Goal: Information Seeking & Learning: Learn about a topic

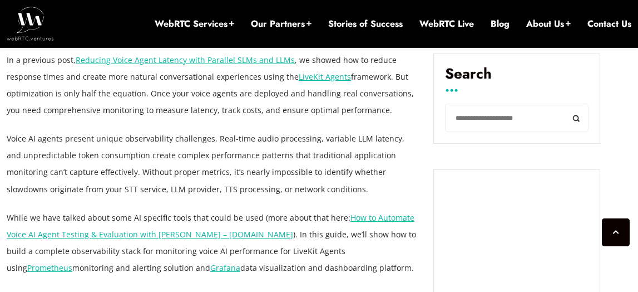
scroll to position [803, 0]
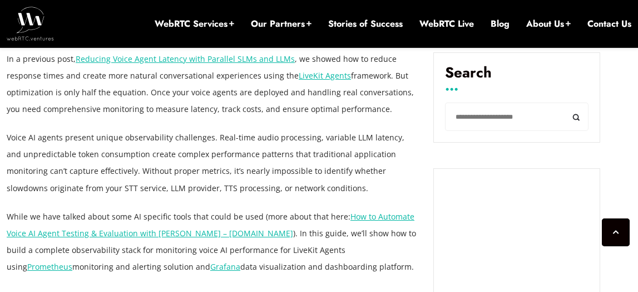
click at [87, 94] on p "In a previous post, Reducing Voice Agent Latency with Parallel SLMs and LLMs , …" at bounding box center [212, 84] width 410 height 67
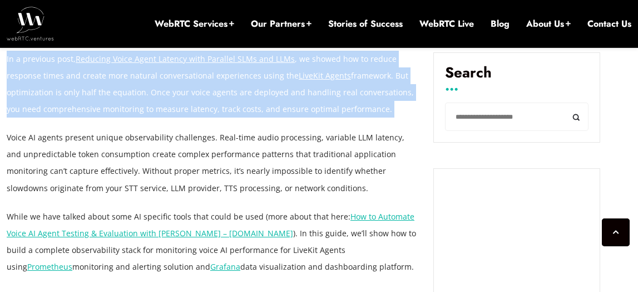
click at [87, 94] on p "In a previous post, Reducing Voice Agent Latency with Parallel SLMs and LLMs , …" at bounding box center [212, 84] width 410 height 67
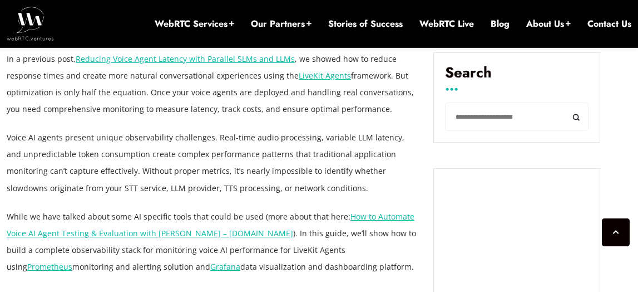
click at [87, 94] on p "In a previous post, Reducing Voice Agent Latency with Parallel SLMs and LLMs , …" at bounding box center [212, 84] width 410 height 67
click at [113, 88] on p "In a previous post, Reducing Voice Agent Latency with Parallel SLMs and LLMs , …" at bounding box center [212, 84] width 410 height 67
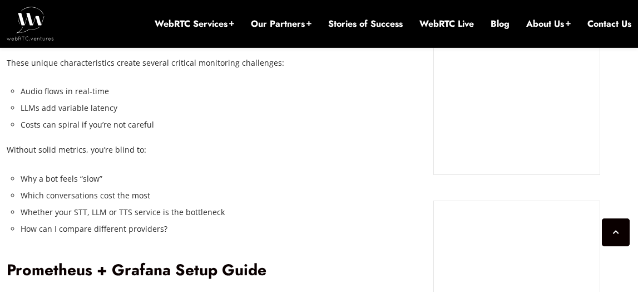
scroll to position [1169, 0]
click at [158, 60] on p "These unique characteristics create several critical monitoring challenges:" at bounding box center [212, 63] width 410 height 17
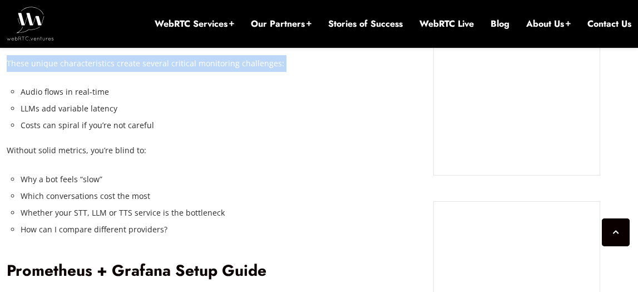
click at [158, 60] on p "These unique characteristics create several critical monitoring challenges:" at bounding box center [212, 63] width 410 height 17
click at [156, 154] on p "Without solid metrics, you’re blind to:" at bounding box center [212, 150] width 410 height 17
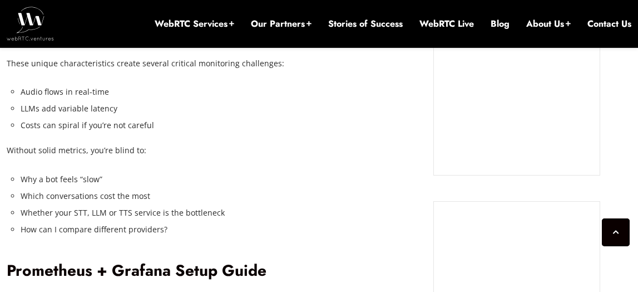
click at [156, 154] on p "Without solid metrics, you’re blind to:" at bounding box center [212, 150] width 410 height 17
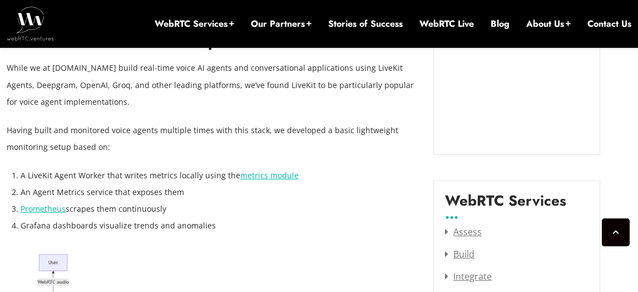
scroll to position [1404, 0]
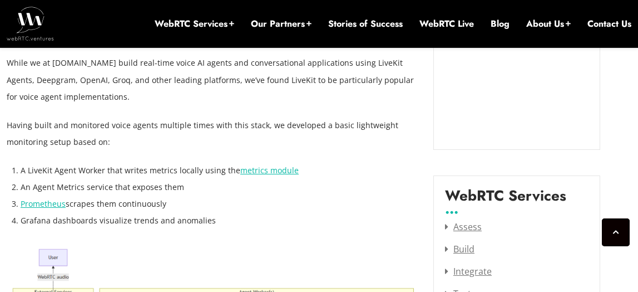
click at [156, 140] on p "Having built and monitored voice agents multiple times with this stack, we deve…" at bounding box center [212, 133] width 410 height 33
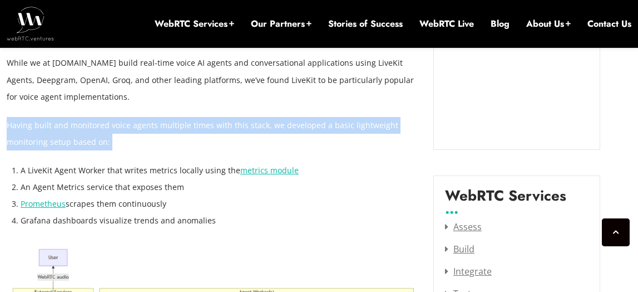
click at [156, 140] on p "Having built and monitored voice agents multiple times with this stack, we deve…" at bounding box center [212, 133] width 410 height 33
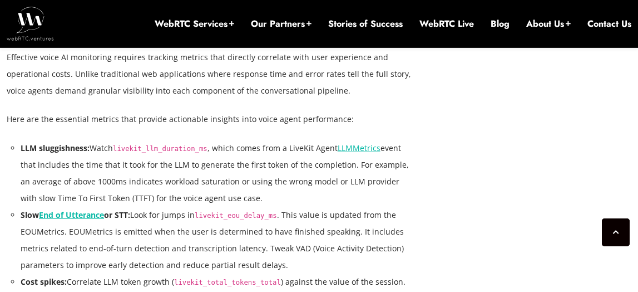
scroll to position [2128, 0]
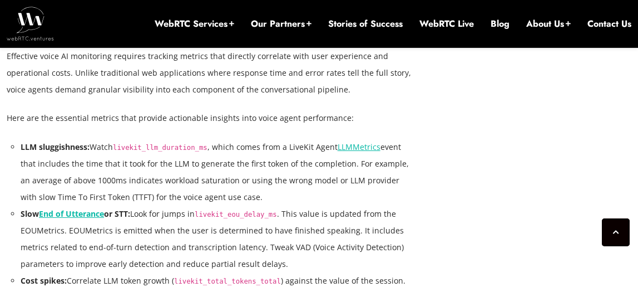
click at [156, 144] on code "livekit_llm_duration_ms" at bounding box center [160, 148] width 95 height 8
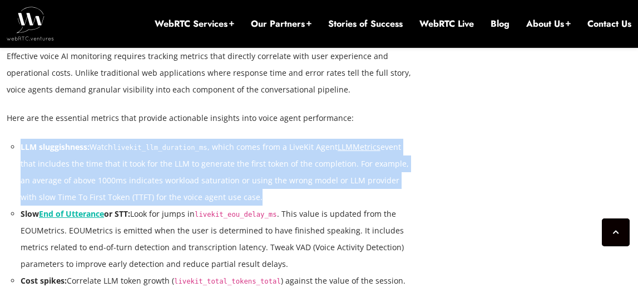
click at [156, 144] on code "livekit_llm_duration_ms" at bounding box center [160, 148] width 95 height 8
click at [151, 208] on li "Slow End of Utterance or STT: Look for jumps in livekit_eou_delay_ms . This val…" at bounding box center [219, 238] width 396 height 67
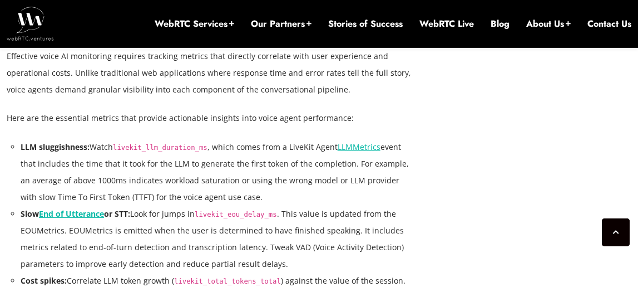
click at [151, 208] on li "Slow End of Utterance or STT: Look for jumps in livekit_eou_delay_ms . This val…" at bounding box center [219, 238] width 396 height 67
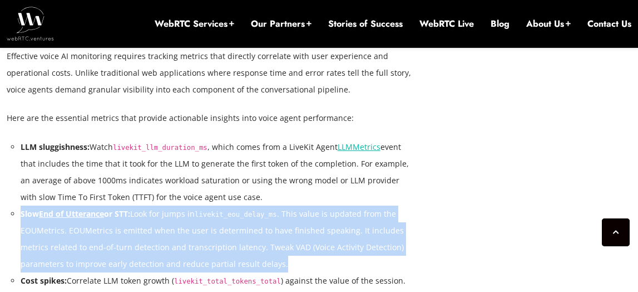
click at [151, 208] on li "Slow End of Utterance or STT: Look for jumps in livekit_eou_delay_ms . This val…" at bounding box center [219, 238] width 396 height 67
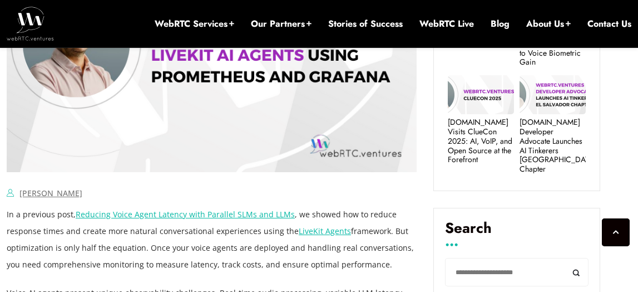
scroll to position [648, 0]
